Goal: Transaction & Acquisition: Purchase product/service

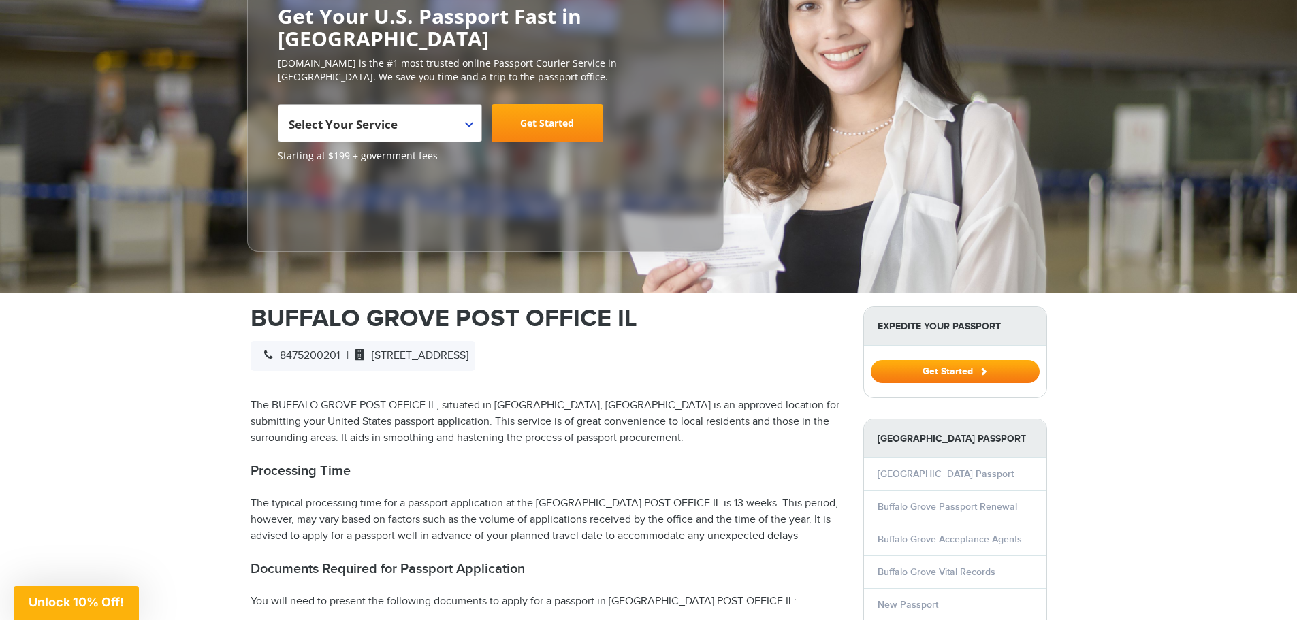
scroll to position [204, 0]
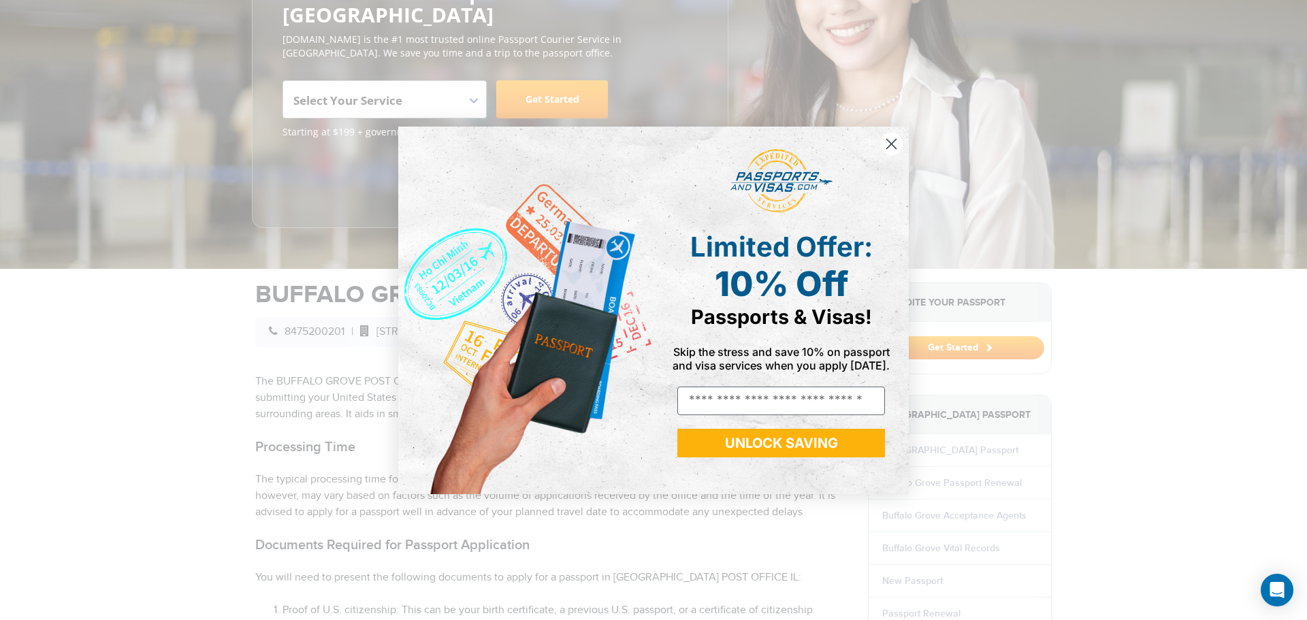
click at [892, 150] on circle "Close dialog" at bounding box center [891, 143] width 22 height 22
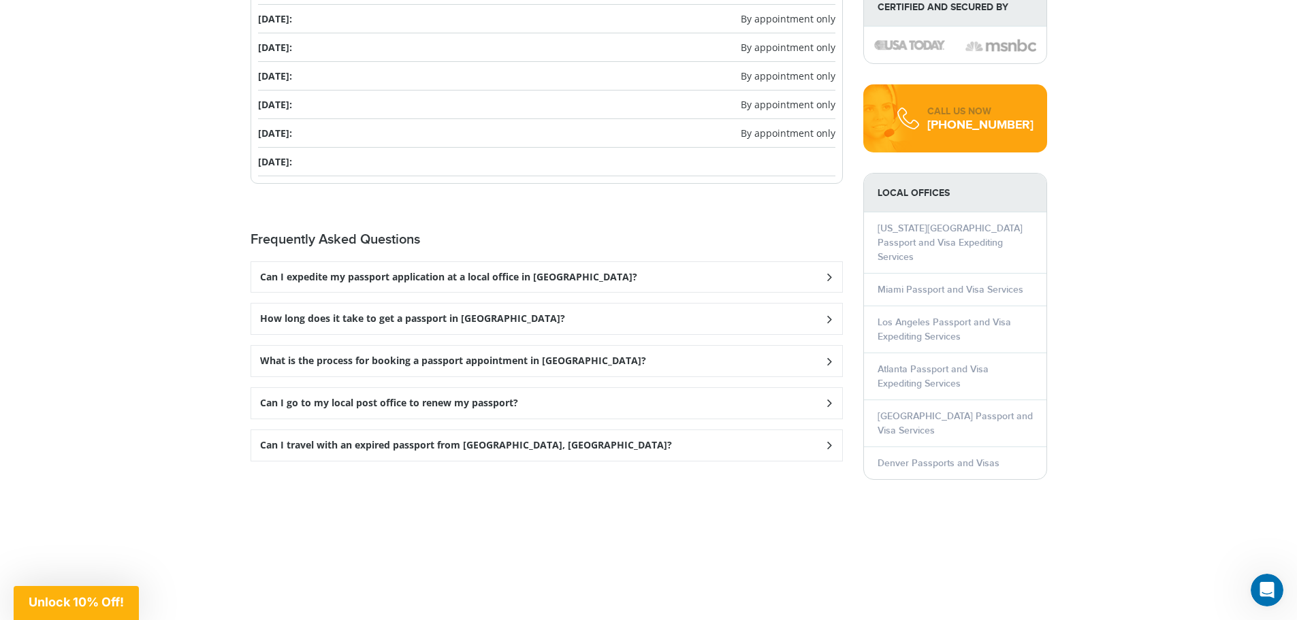
scroll to position [1721, 0]
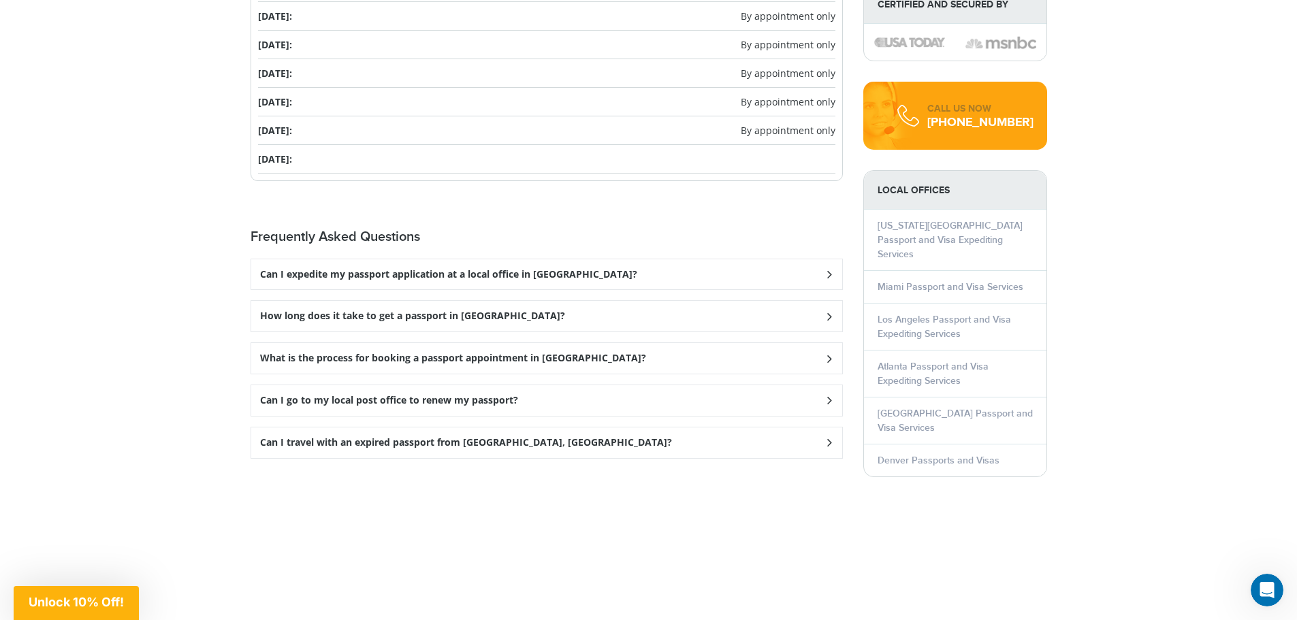
click at [829, 396] on icon at bounding box center [829, 400] width 14 height 9
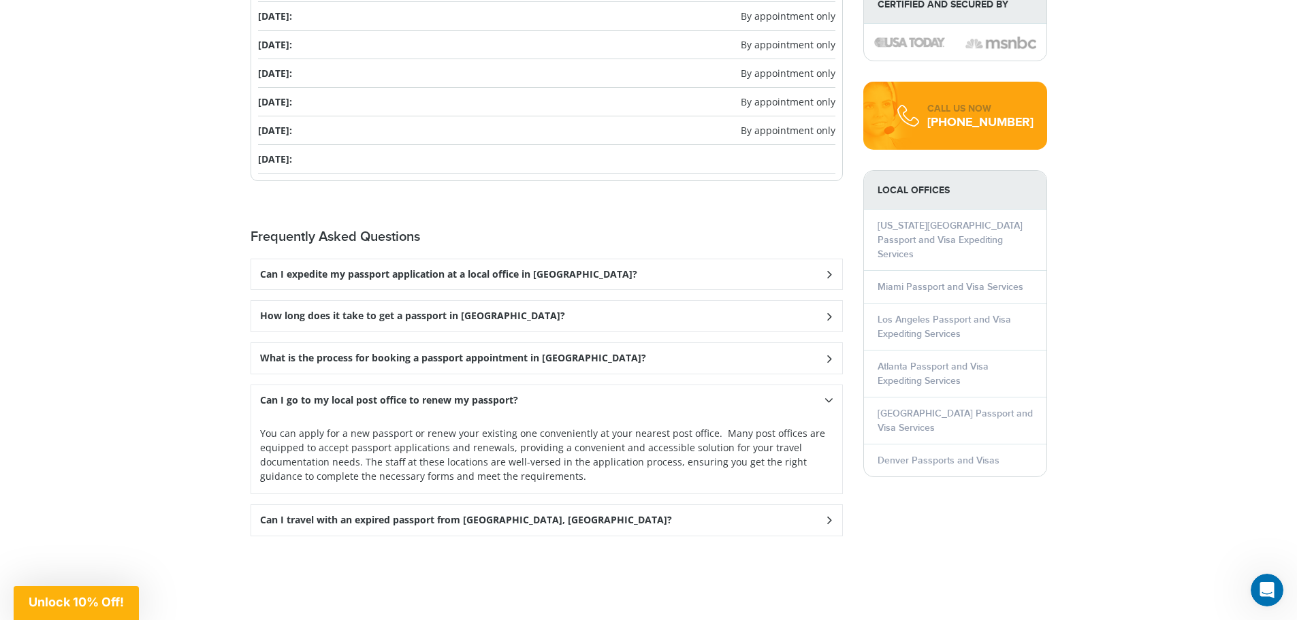
click at [827, 356] on icon at bounding box center [829, 358] width 14 height 9
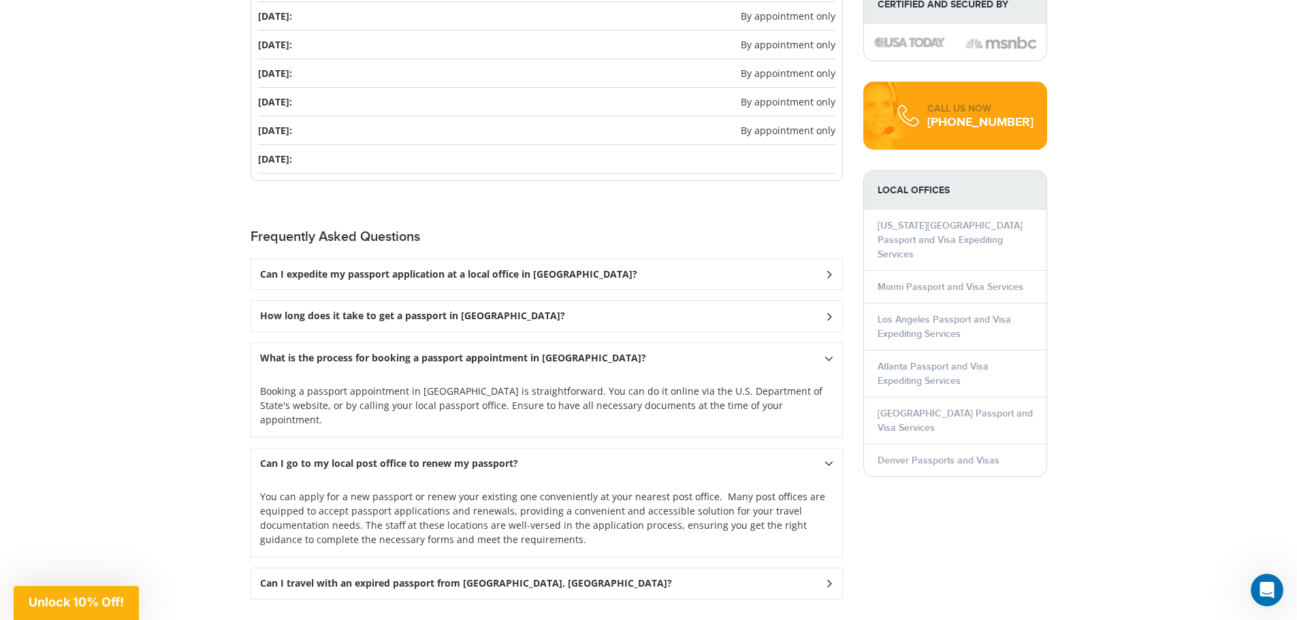
click at [829, 308] on div "How long does it take to get a passport in Buffalo Grove?" at bounding box center [546, 316] width 591 height 31
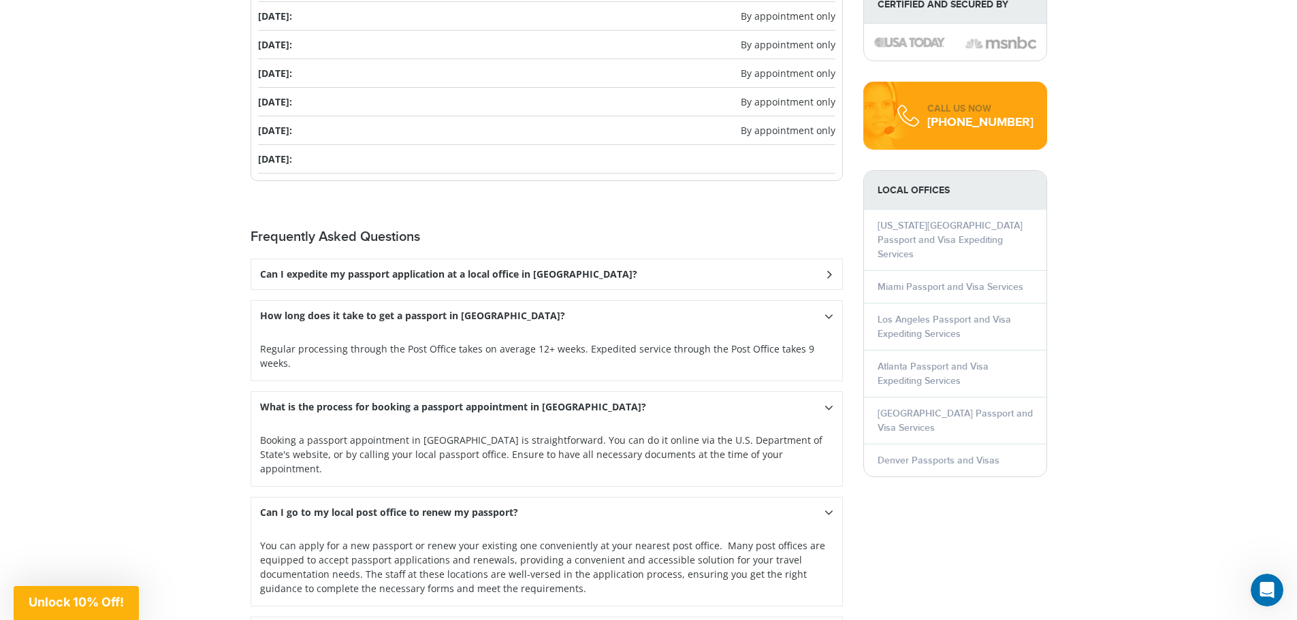
click at [830, 269] on div "Can I expedite my passport application at a local office in Buffalo Grove?" at bounding box center [546, 274] width 591 height 31
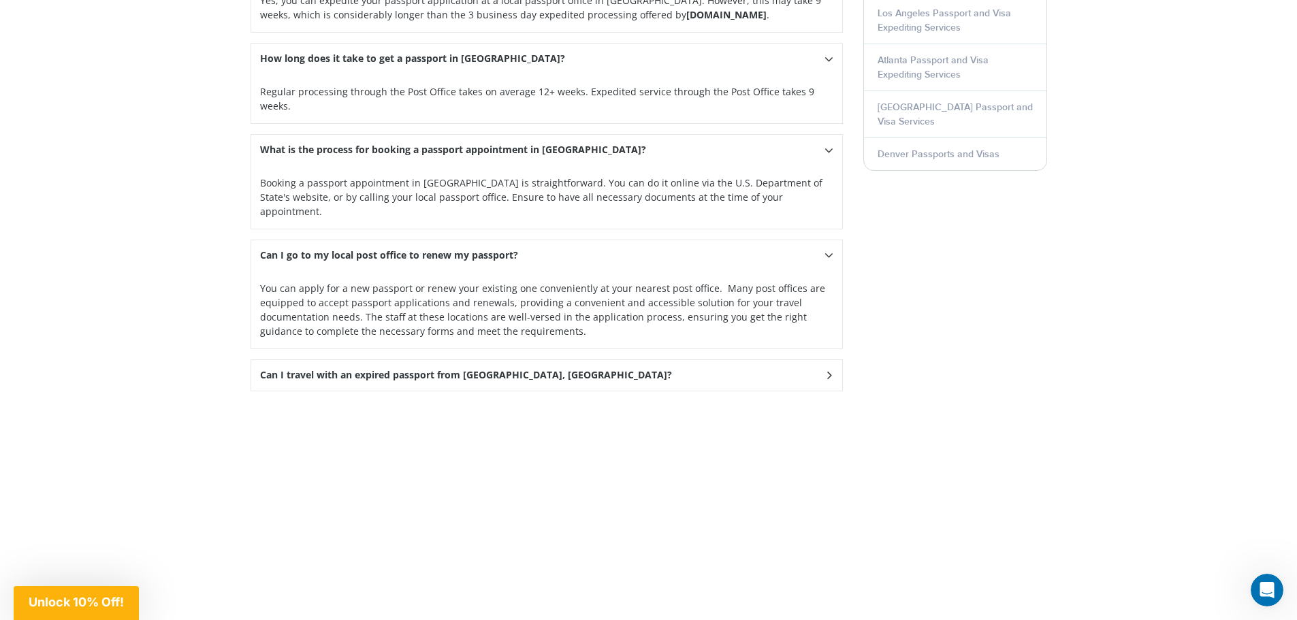
scroll to position [1926, 0]
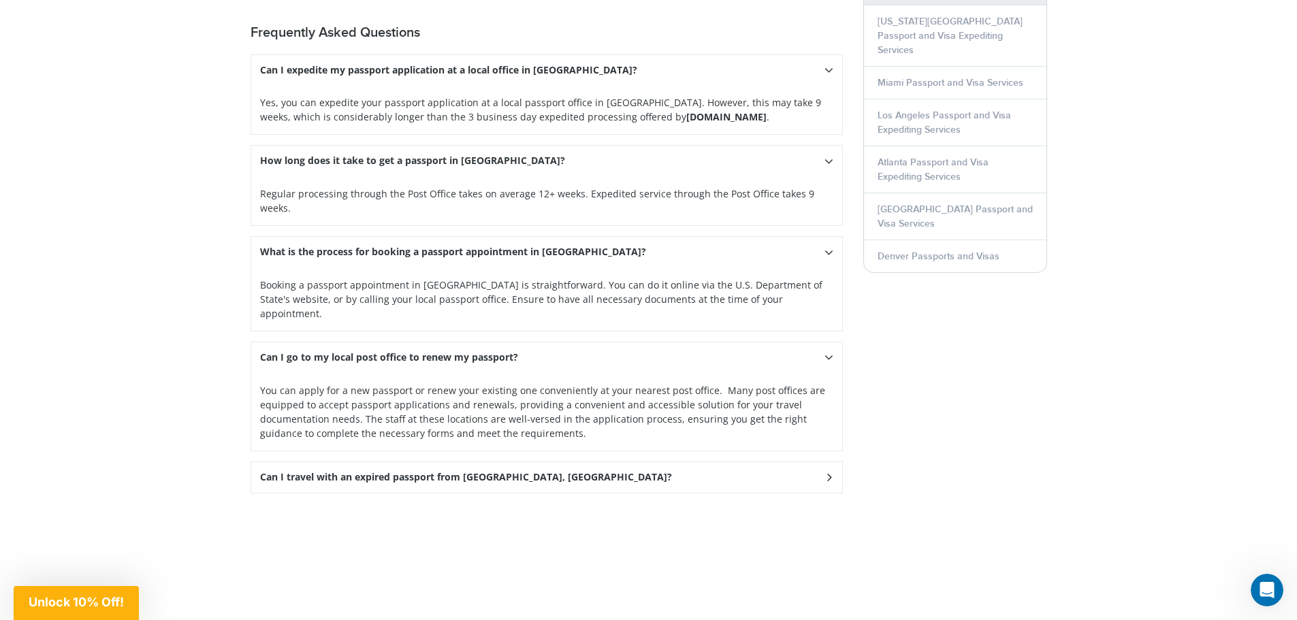
click at [827, 473] on icon at bounding box center [829, 477] width 14 height 9
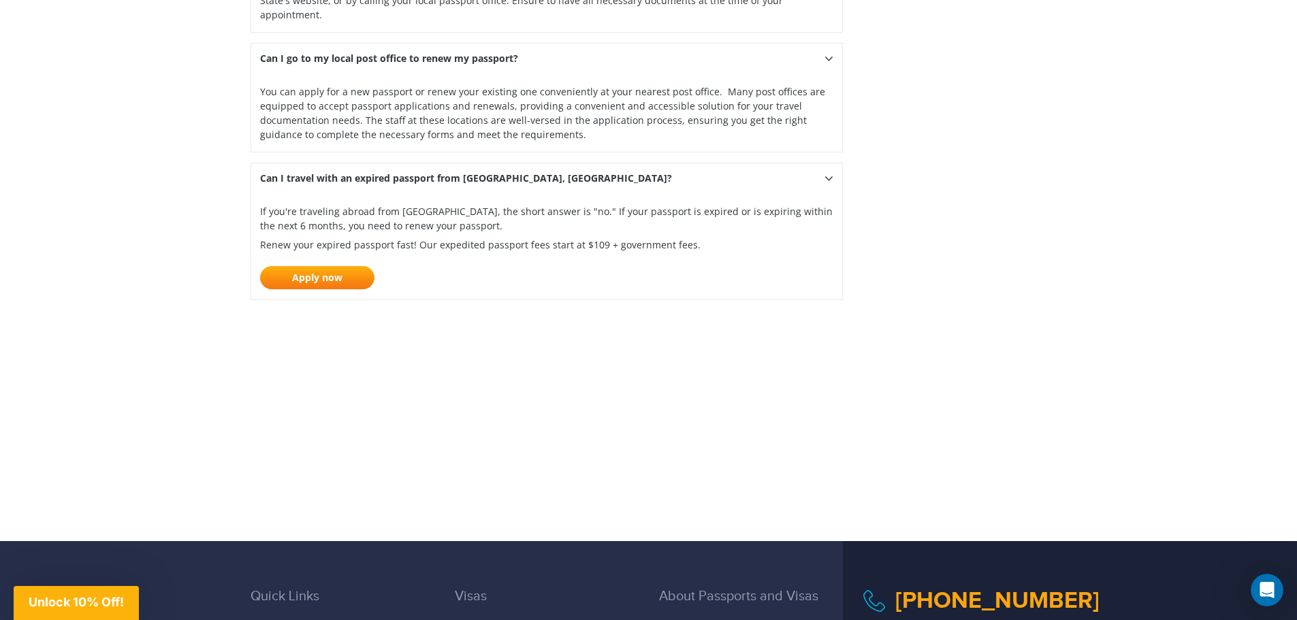
scroll to position [2266, 0]
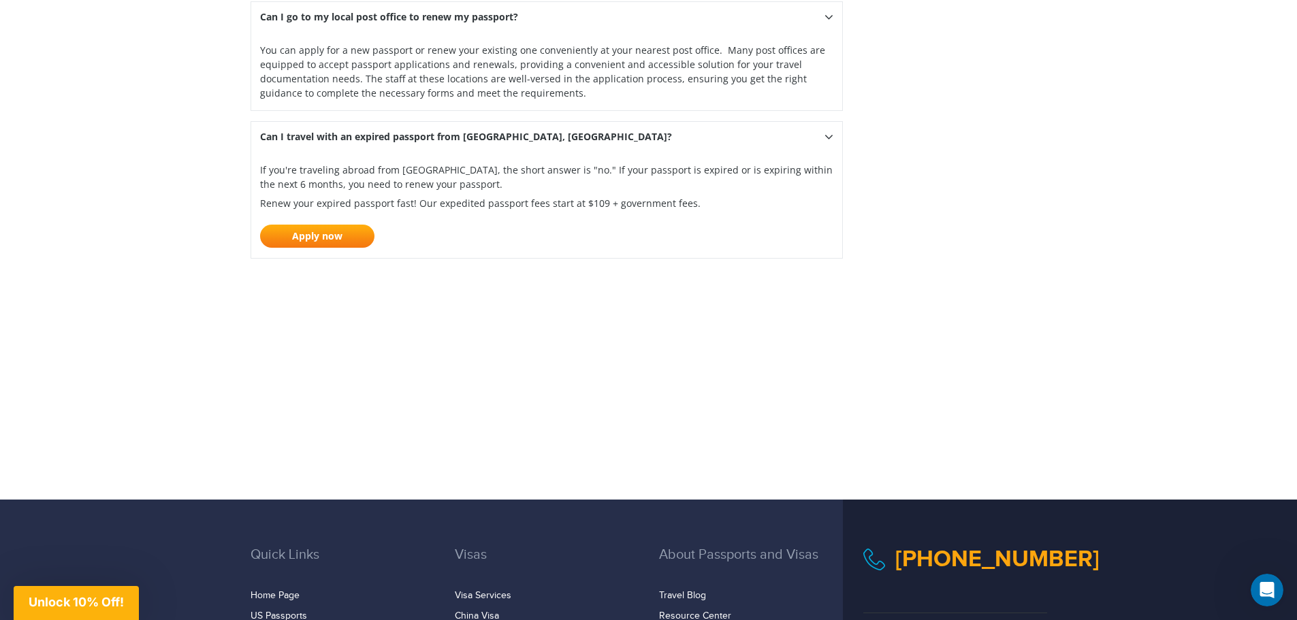
drag, startPoint x: 1288, startPoint y: 527, endPoint x: 1286, endPoint y: 582, distance: 55.2
click at [1057, 582] on div "800-860-8610 facebook twitter Follow us on" at bounding box center [955, 611] width 204 height 129
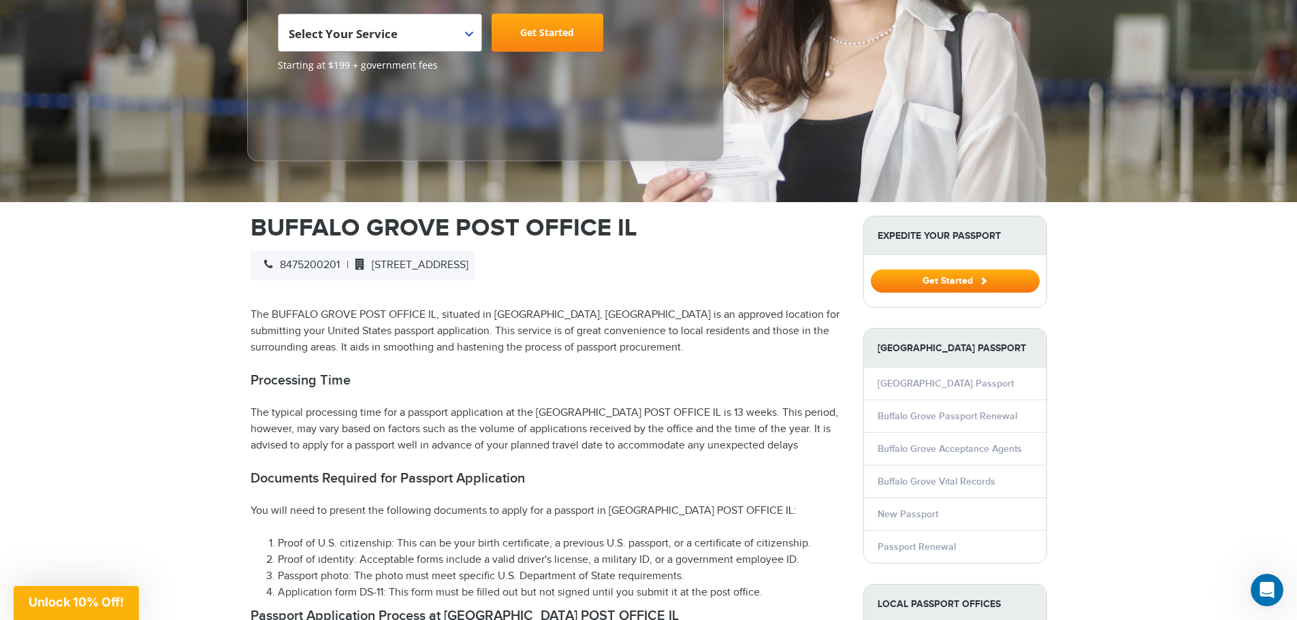
scroll to position [151, 0]
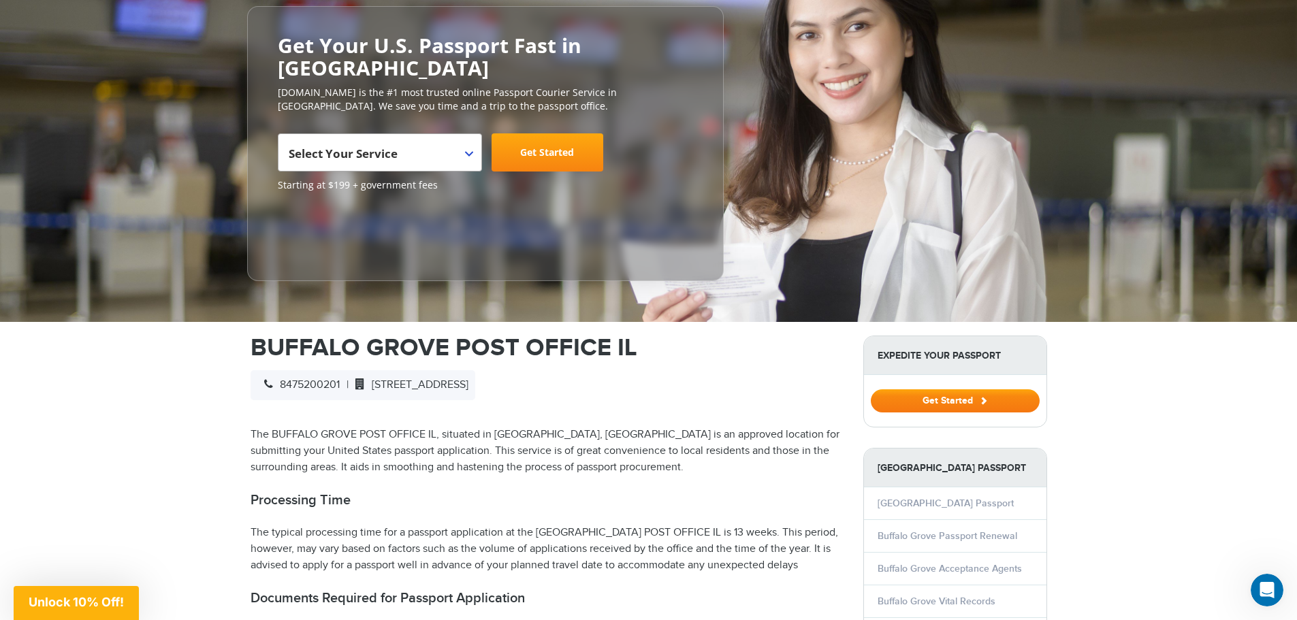
click at [933, 400] on button "Get Started" at bounding box center [955, 400] width 169 height 23
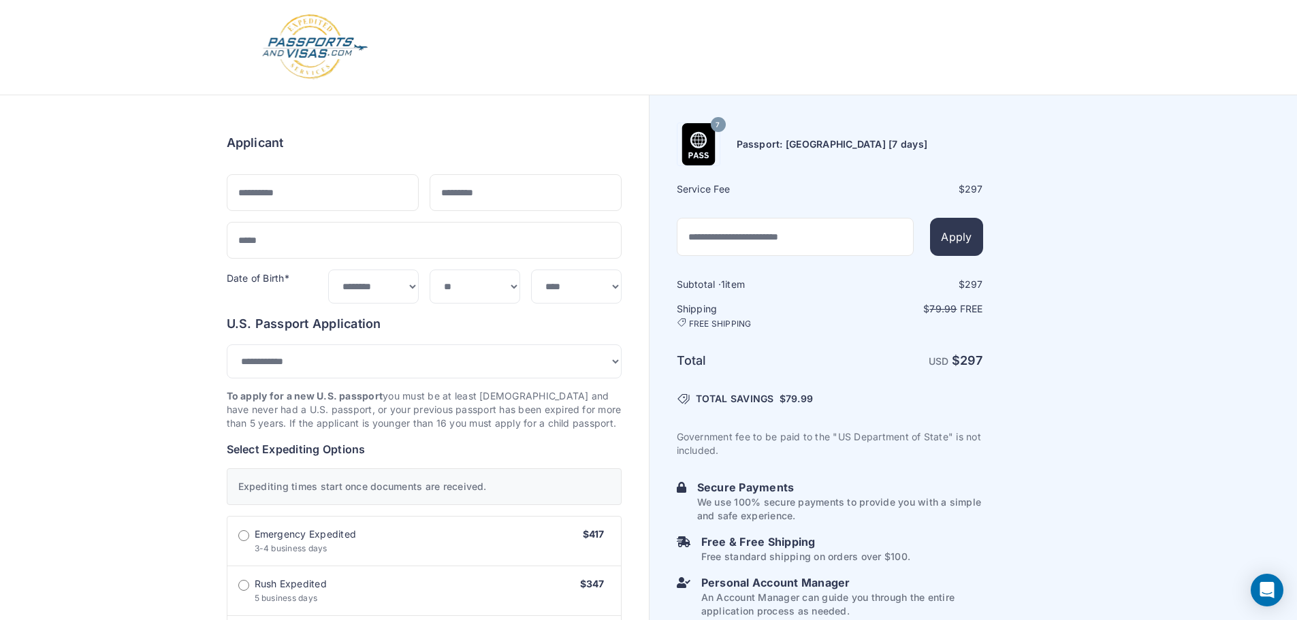
select select "***"
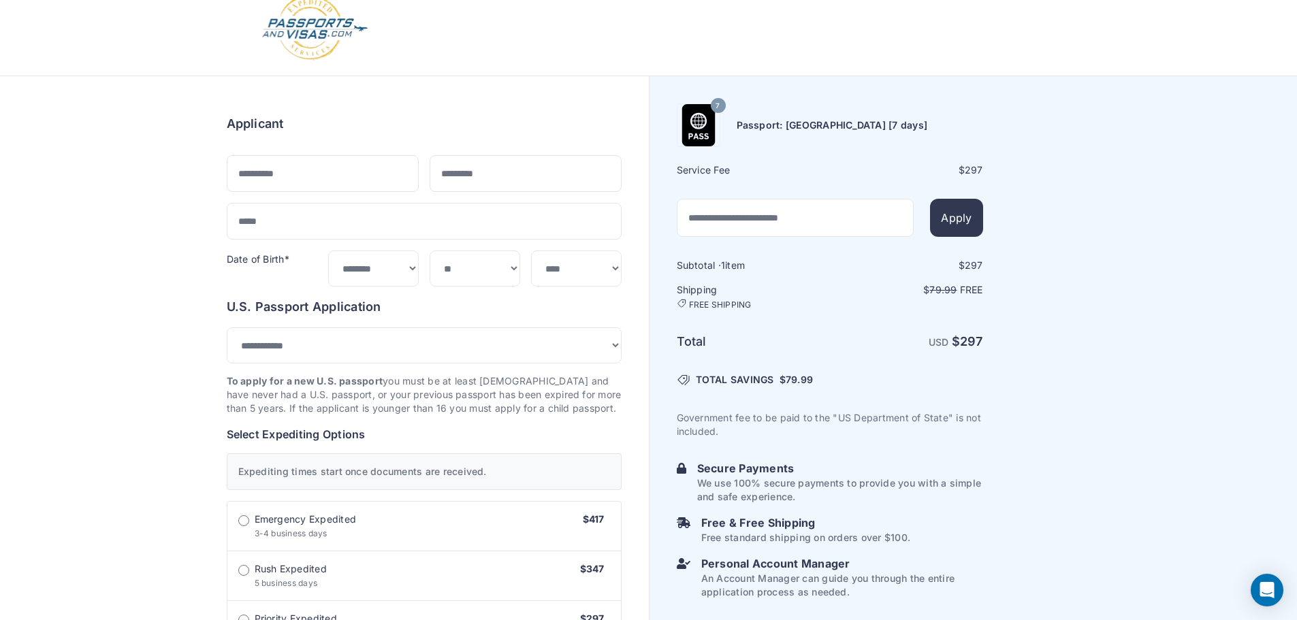
scroll to position [12, 0]
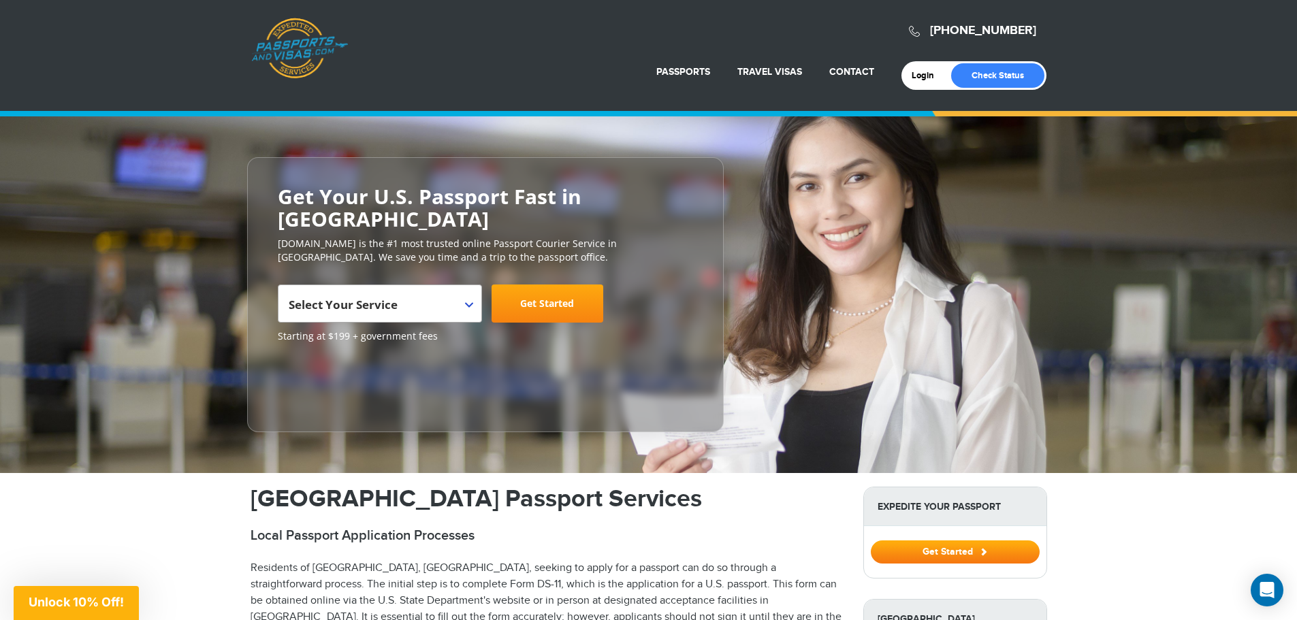
click at [475, 305] on span "Select Your Service" at bounding box center [380, 304] width 204 height 38
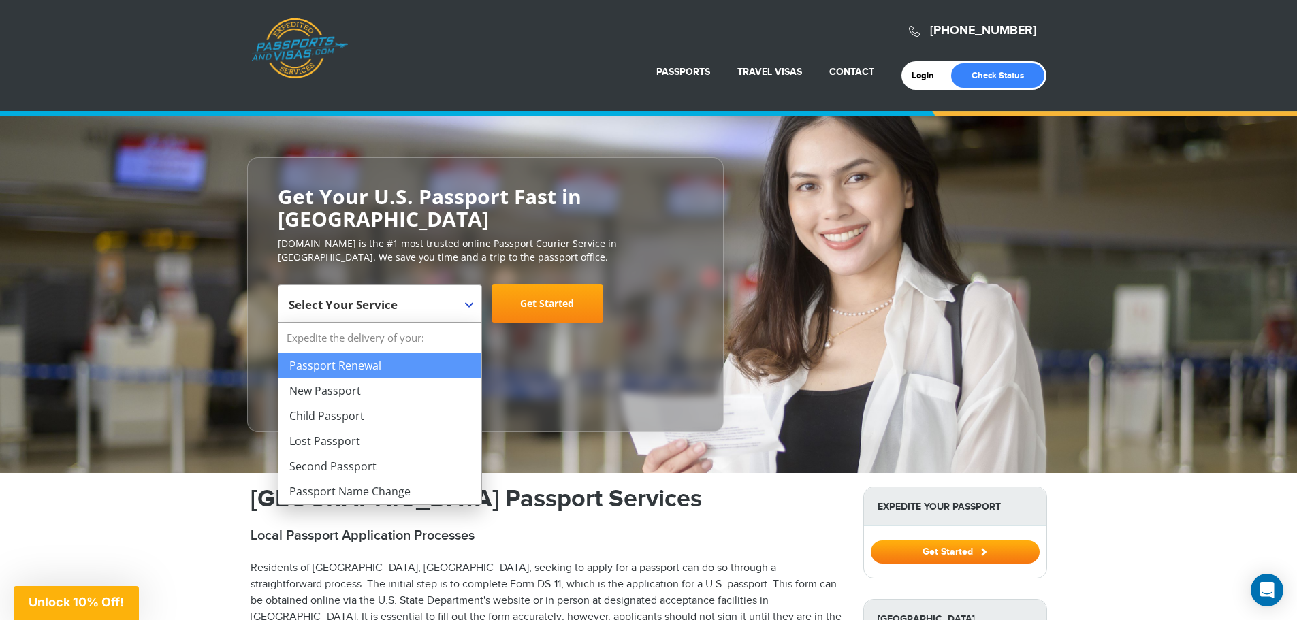
select select "**********"
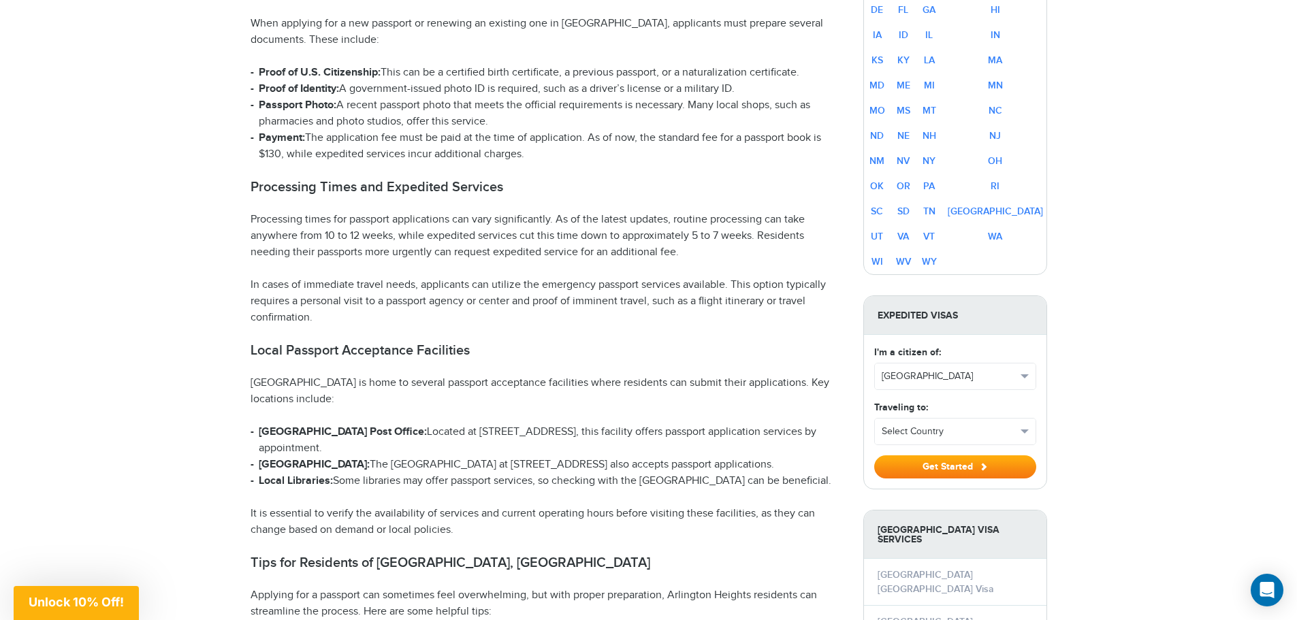
scroll to position [1089, 0]
